Goal: Task Accomplishment & Management: Use online tool/utility

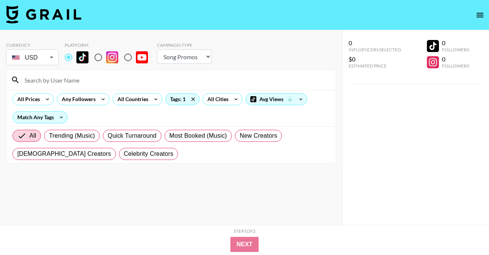
select select "Song"
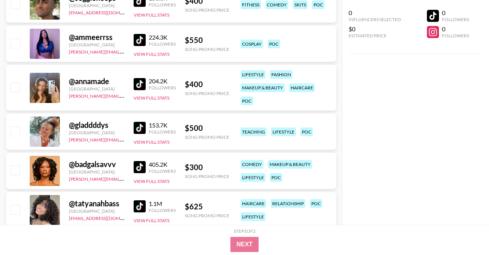
click at [141, 169] on img at bounding box center [140, 167] width 12 height 12
click at [136, 206] on img at bounding box center [140, 206] width 12 height 12
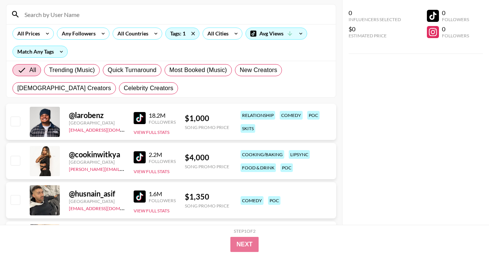
scroll to position [0, 0]
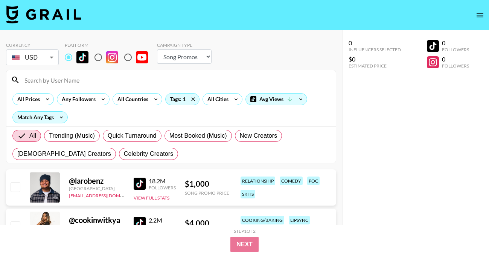
click at [89, 81] on input at bounding box center [175, 80] width 311 height 12
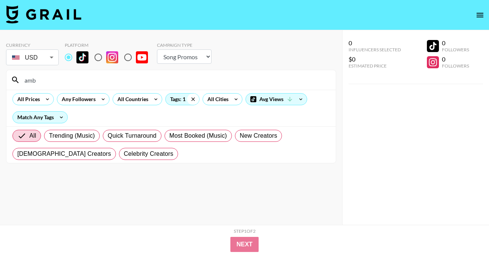
click at [192, 101] on icon at bounding box center [193, 98] width 12 height 11
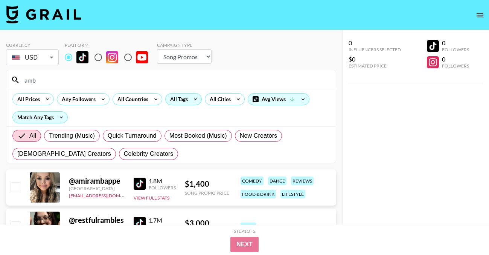
click at [99, 84] on input "amb" at bounding box center [175, 80] width 311 height 12
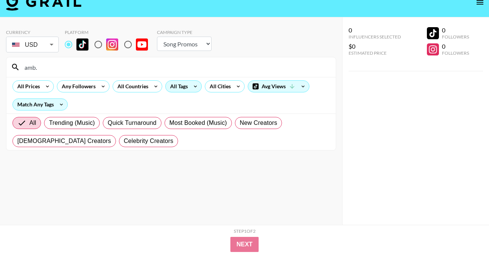
scroll to position [30, 0]
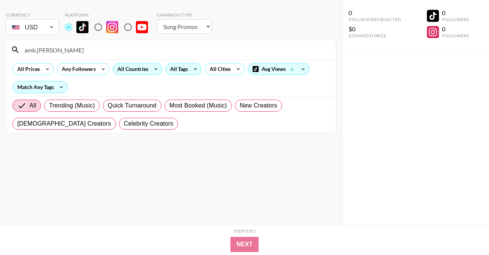
type input "amb.[PERSON_NAME]"
click at [137, 68] on div "All Countries" at bounding box center [131, 68] width 37 height 11
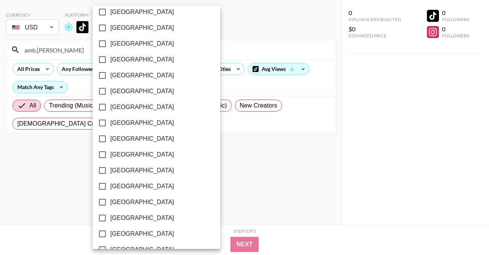
scroll to position [624, 0]
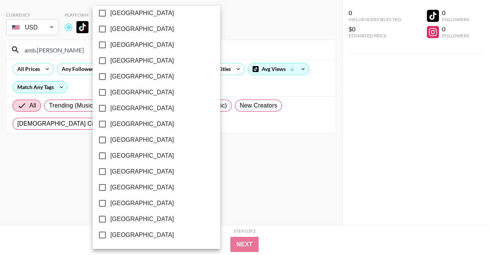
click at [134, 214] on label "[GEOGRAPHIC_DATA]" at bounding box center [152, 219] width 114 height 16
click at [110, 214] on input "[GEOGRAPHIC_DATA]" at bounding box center [103, 219] width 16 height 16
checkbox input "true"
click at [242, 195] on div at bounding box center [244, 127] width 489 height 255
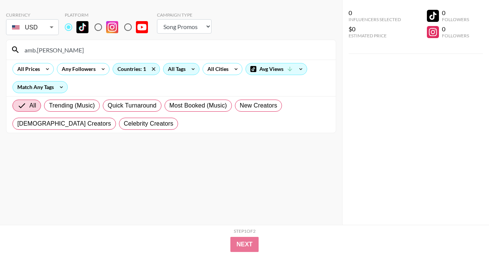
click at [61, 51] on input "amb.[PERSON_NAME]" at bounding box center [175, 50] width 311 height 12
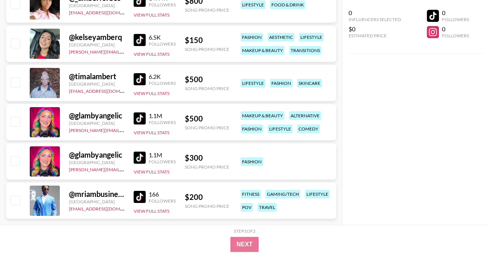
scroll to position [481, 0]
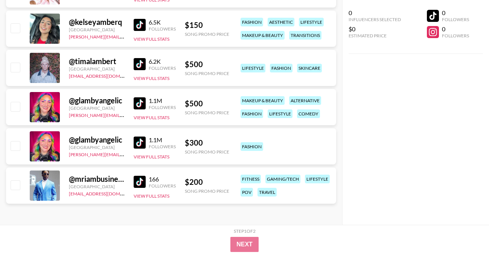
click at [410, 87] on div "0 Influencers Selected $0 Estimated Price 0 Followers 0 Followers" at bounding box center [415, 112] width 147 height 224
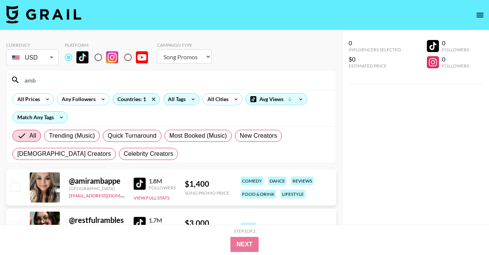
click at [50, 83] on input "amb" at bounding box center [175, 80] width 311 height 12
type input "a"
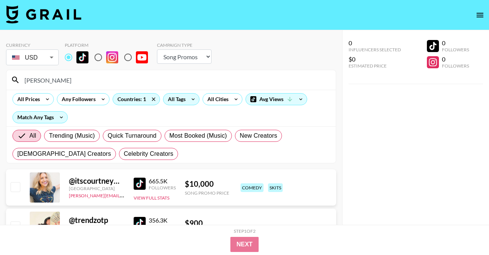
drag, startPoint x: 53, startPoint y: 80, endPoint x: -3, endPoint y: 76, distance: 55.8
click at [0, 76] on html "Currency USD USD ​ Platform Campaign Type Choose Type... Song Promos Brand Prom…" at bounding box center [244, 255] width 489 height 510
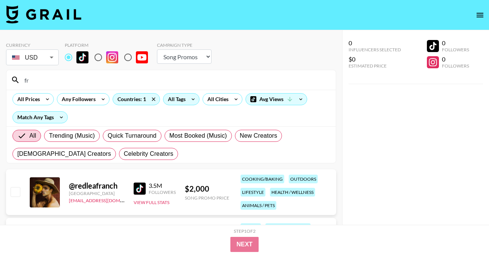
type input "f"
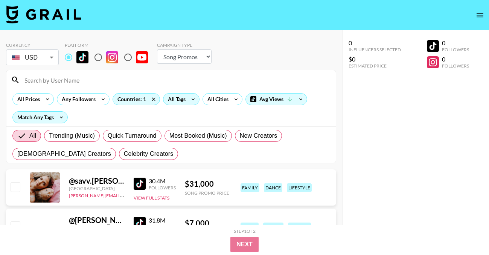
type input "a"
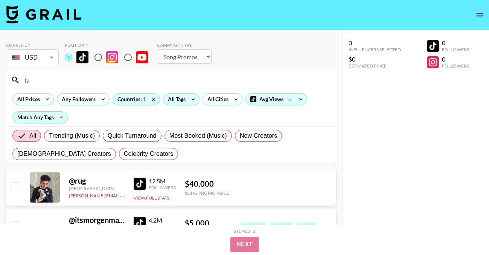
type input "f"
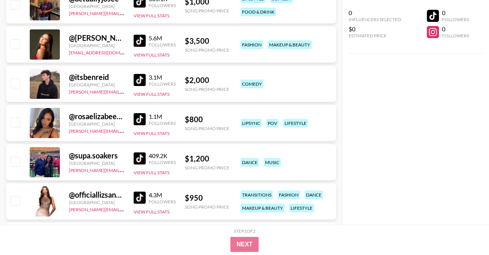
scroll to position [5908, 0]
click at [141, 116] on img at bounding box center [140, 119] width 12 height 12
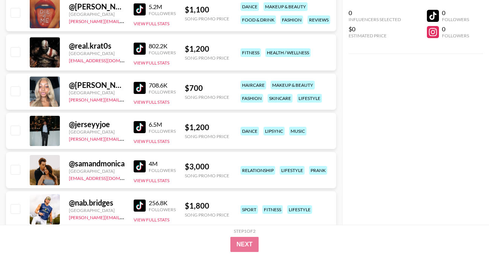
scroll to position [8287, 0]
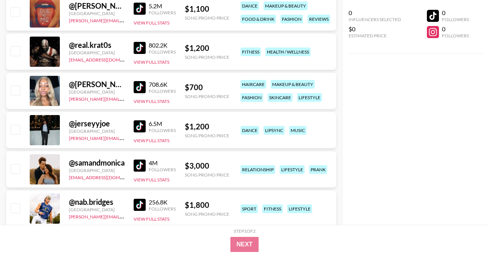
click at [140, 88] on img at bounding box center [140, 87] width 12 height 12
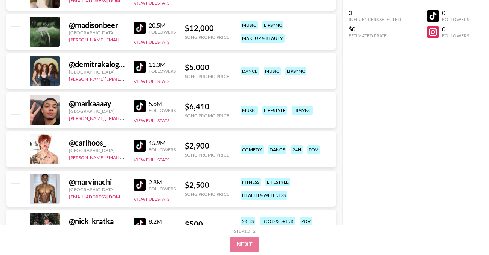
scroll to position [0, 0]
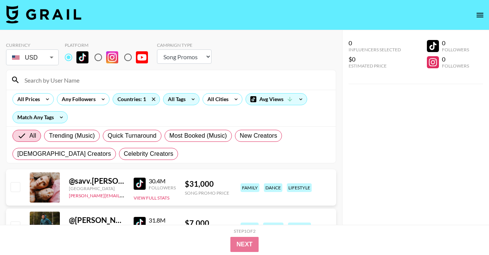
click at [73, 76] on input at bounding box center [175, 80] width 311 height 12
click at [153, 97] on icon at bounding box center [154, 98] width 12 height 11
click at [104, 82] on input at bounding box center [175, 80] width 311 height 12
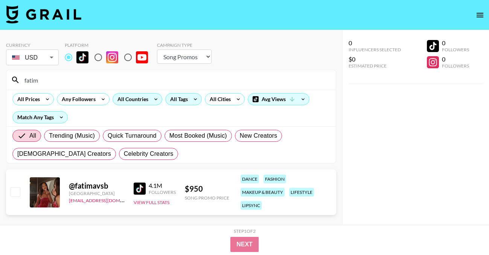
type input "fatim"
